Goal: Book appointment/travel/reservation

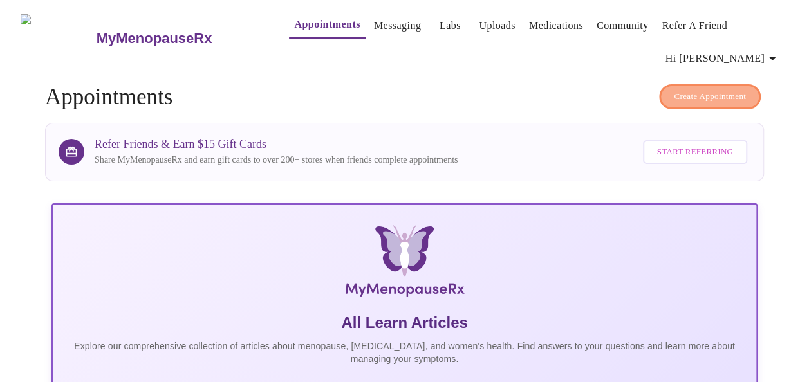
click at [720, 97] on span "Create Appointment" at bounding box center [710, 96] width 72 height 15
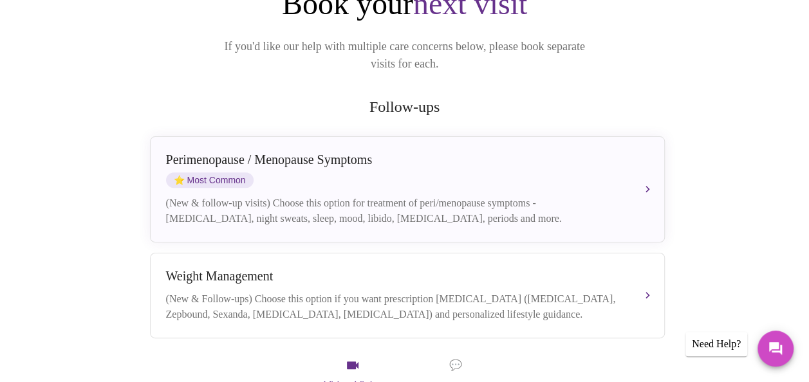
scroll to position [193, 0]
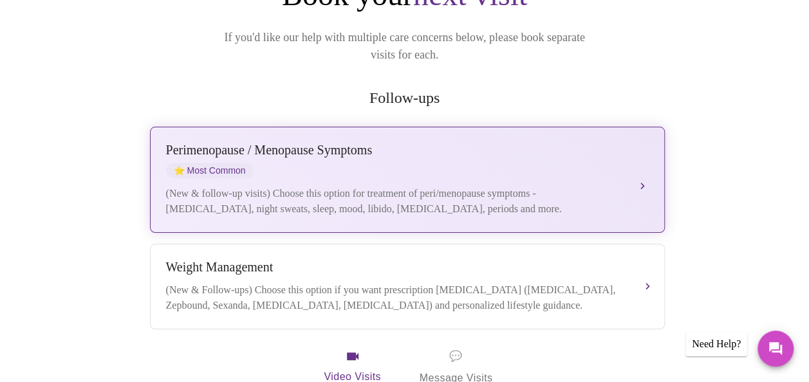
click at [621, 155] on div "[MEDICAL_DATA] / Menopause Symptoms ⭐ Most Common" at bounding box center [394, 160] width 457 height 35
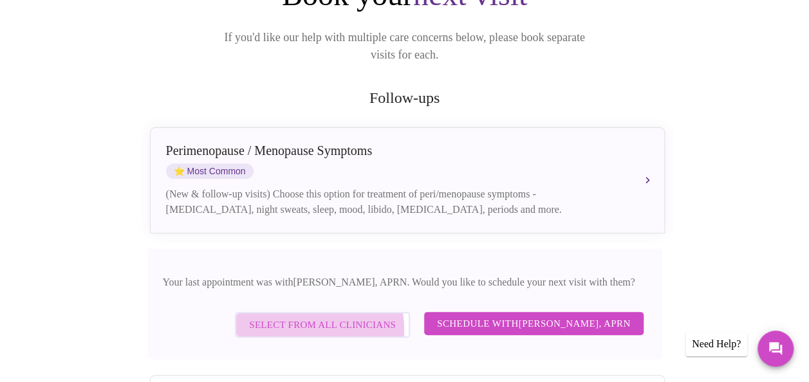
click at [314, 317] on span "Select from All Clinicians" at bounding box center [322, 325] width 147 height 17
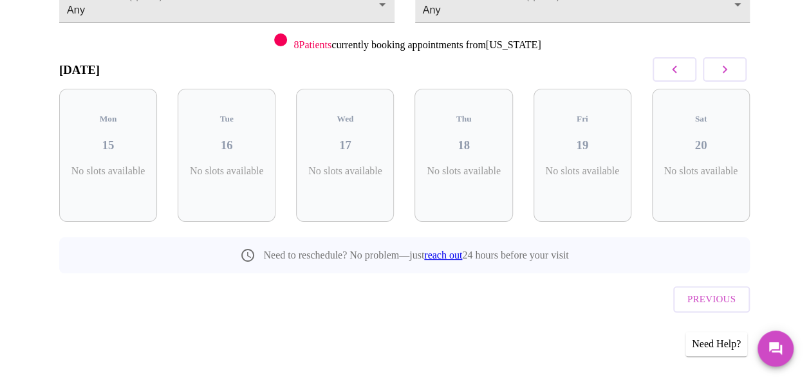
scroll to position [142, 0]
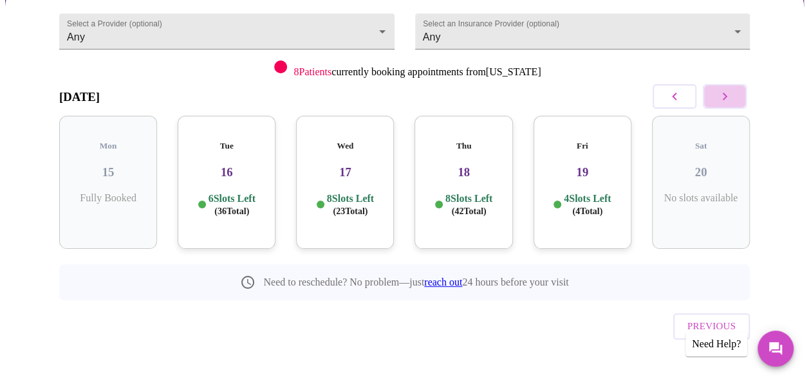
click at [729, 106] on button "button" at bounding box center [725, 96] width 44 height 24
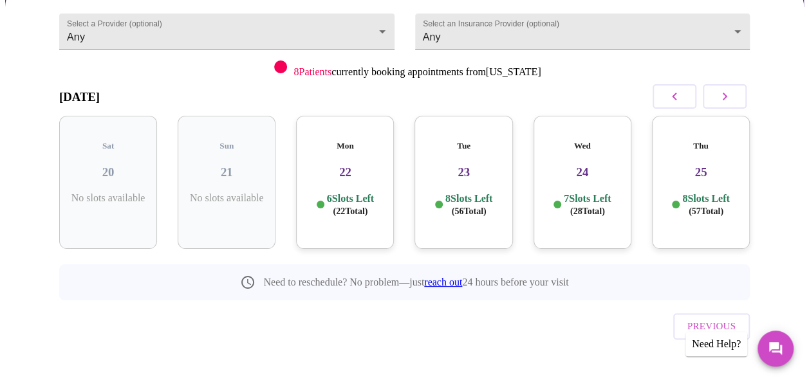
click at [729, 103] on icon "button" at bounding box center [724, 96] width 15 height 15
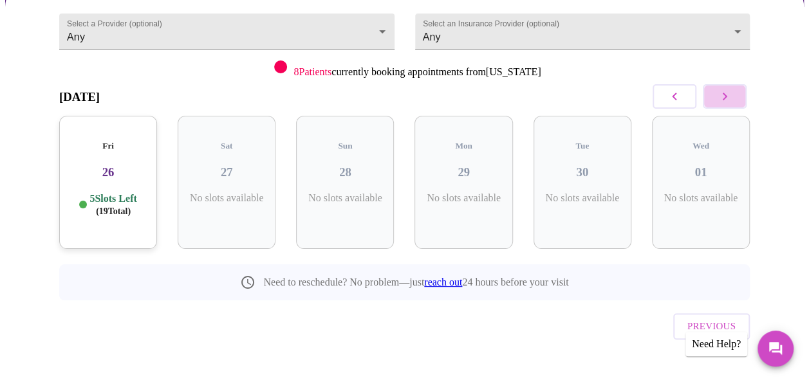
click at [729, 103] on icon "button" at bounding box center [724, 96] width 15 height 15
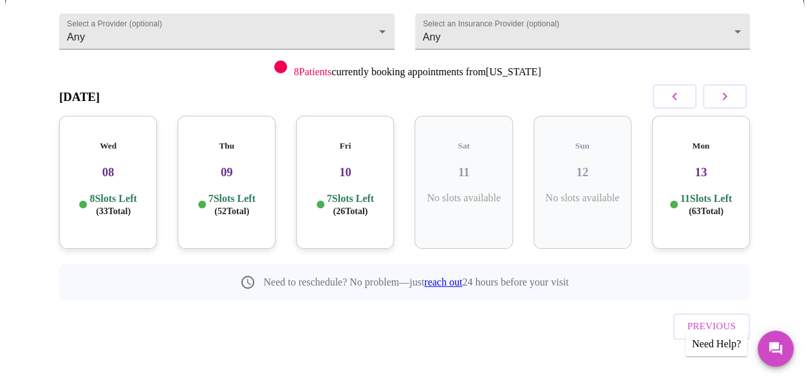
click at [729, 103] on icon "button" at bounding box center [724, 96] width 15 height 15
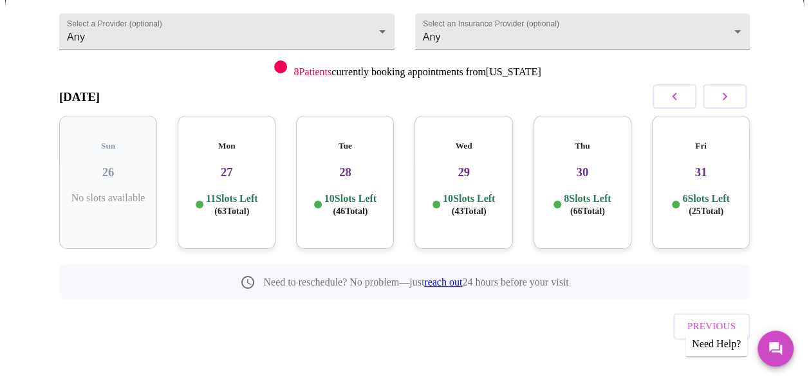
click at [729, 103] on icon "button" at bounding box center [724, 96] width 15 height 15
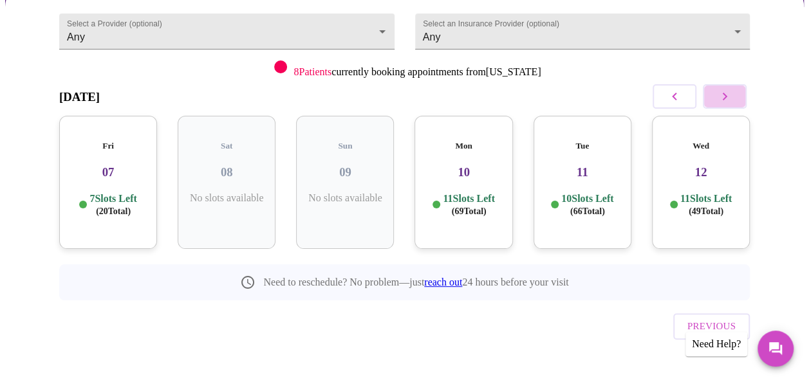
click at [729, 103] on icon "button" at bounding box center [724, 96] width 15 height 15
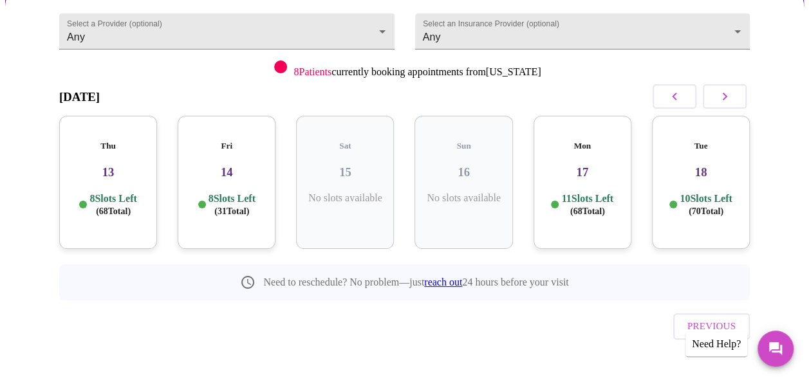
click at [580, 173] on div "Mon 17 11 Slots Left ( 68 Total)" at bounding box center [583, 182] width 98 height 133
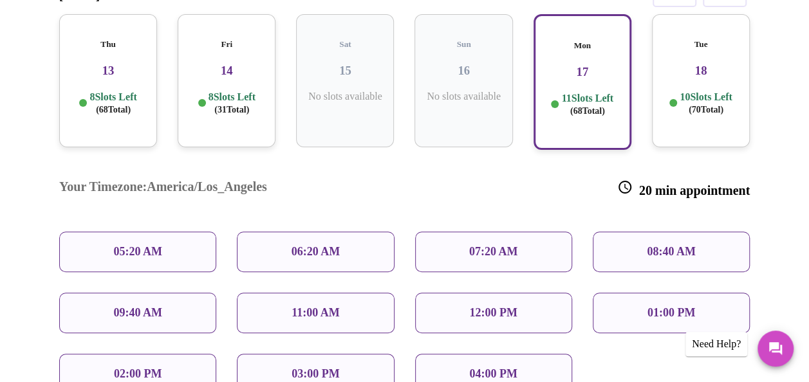
scroll to position [270, 0]
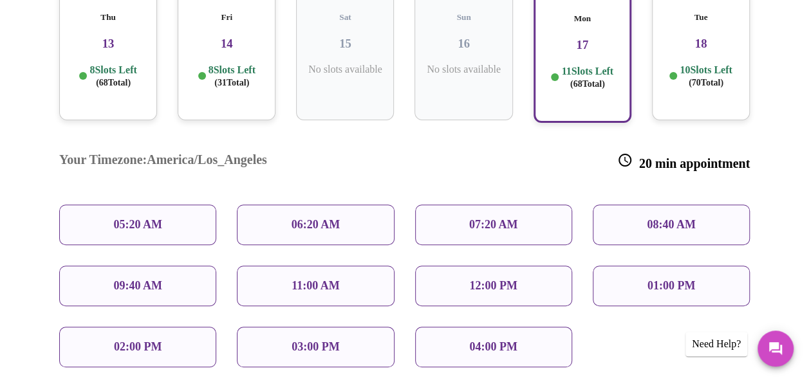
click at [518, 218] on p "07:20 AM" at bounding box center [493, 225] width 49 height 14
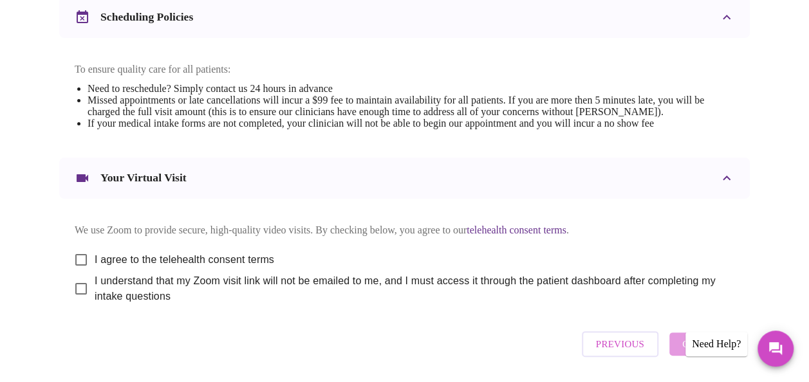
scroll to position [572, 0]
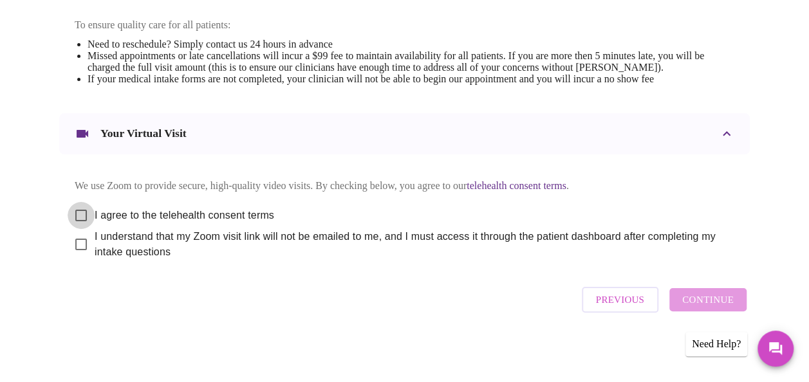
click at [79, 207] on input "I agree to the telehealth consent terms" at bounding box center [81, 215] width 27 height 27
checkbox input "true"
click at [76, 243] on input "I understand that my Zoom visit link will not be emailed to me, and I must acce…" at bounding box center [81, 244] width 27 height 27
checkbox input "true"
click at [710, 303] on span "Continue" at bounding box center [708, 300] width 52 height 17
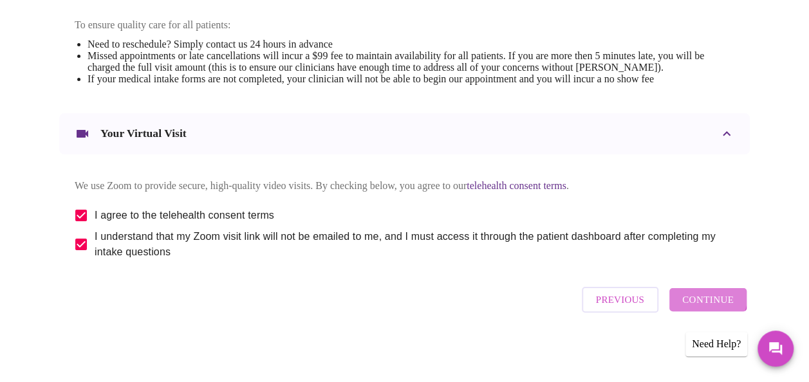
scroll to position [183, 0]
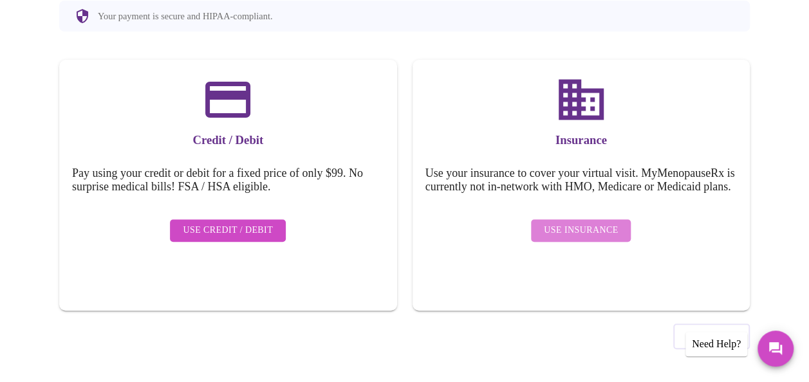
click at [587, 234] on span "Use Insurance" at bounding box center [581, 231] width 74 height 16
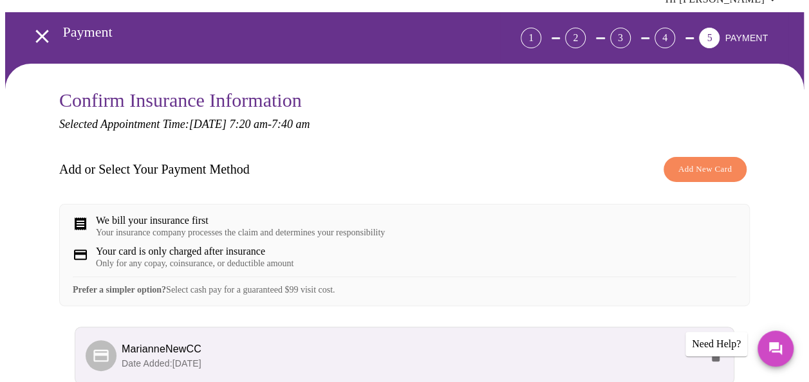
scroll to position [193, 0]
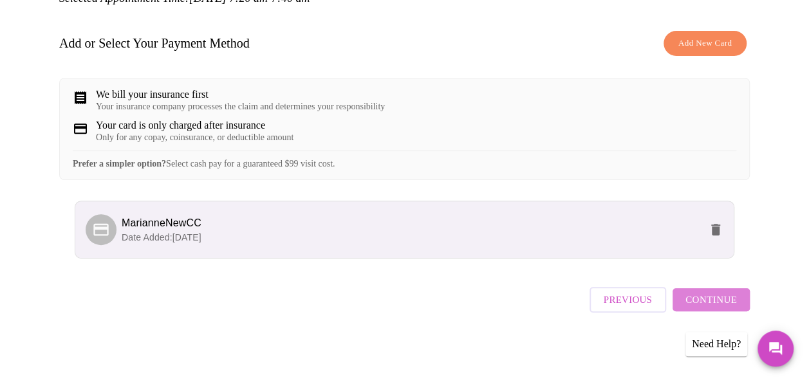
click at [735, 308] on span "Continue" at bounding box center [712, 300] width 52 height 17
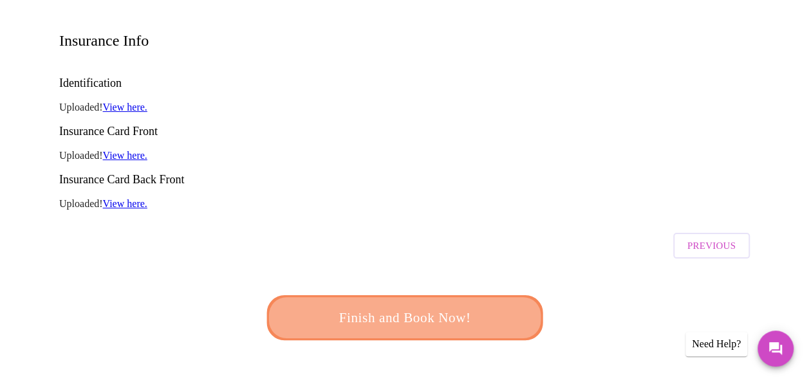
click at [451, 306] on span "Finish and Book Now!" at bounding box center [405, 318] width 238 height 24
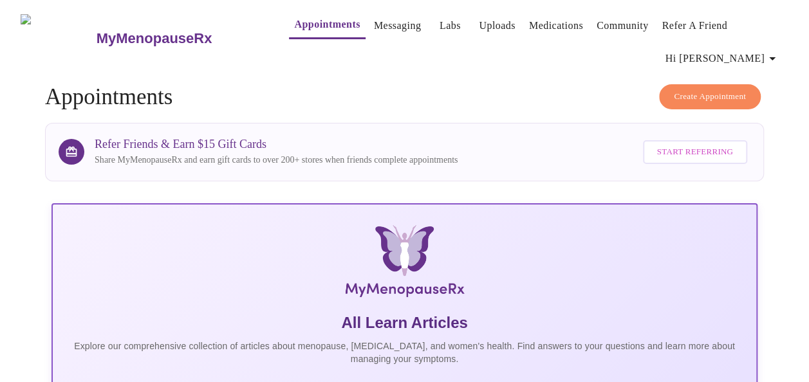
click at [778, 51] on icon "button" at bounding box center [772, 58] width 15 height 15
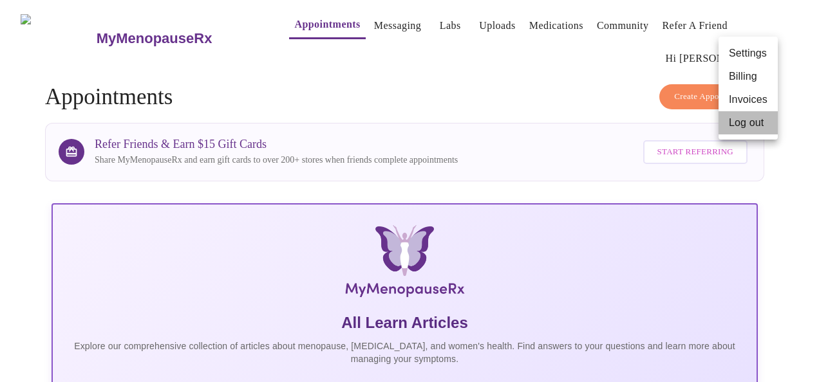
click at [746, 126] on li "Log out" at bounding box center [747, 122] width 59 height 23
